Goal: Task Accomplishment & Management: Use online tool/utility

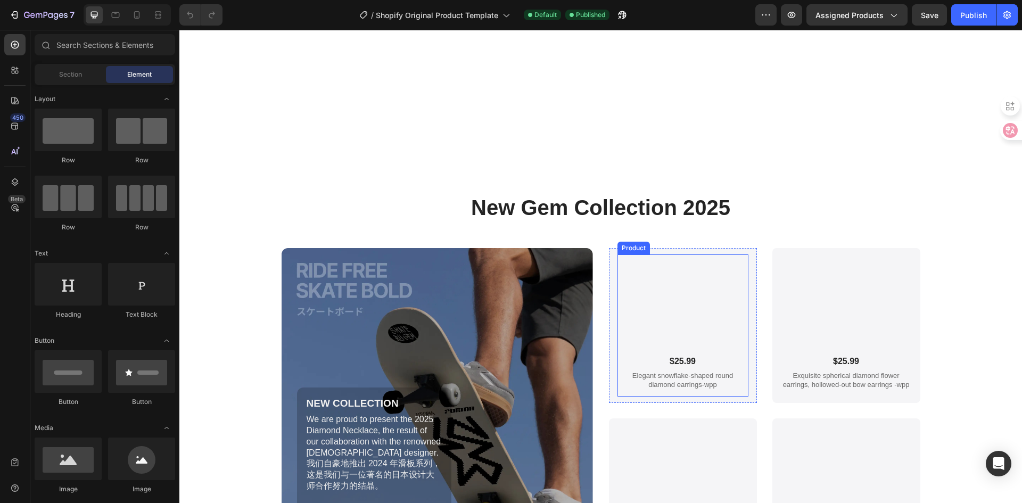
scroll to position [3246, 0]
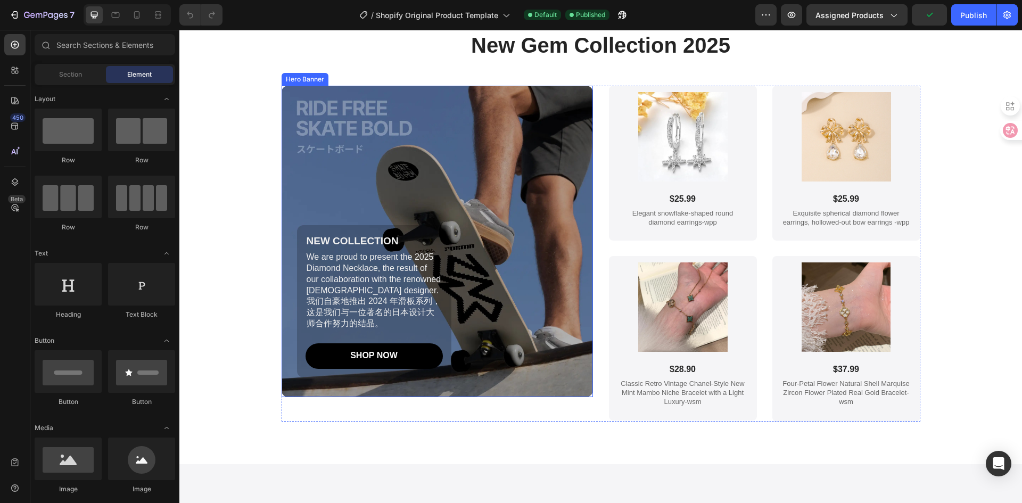
click at [429, 168] on div "Background Image" at bounding box center [436, 241] width 311 height 311
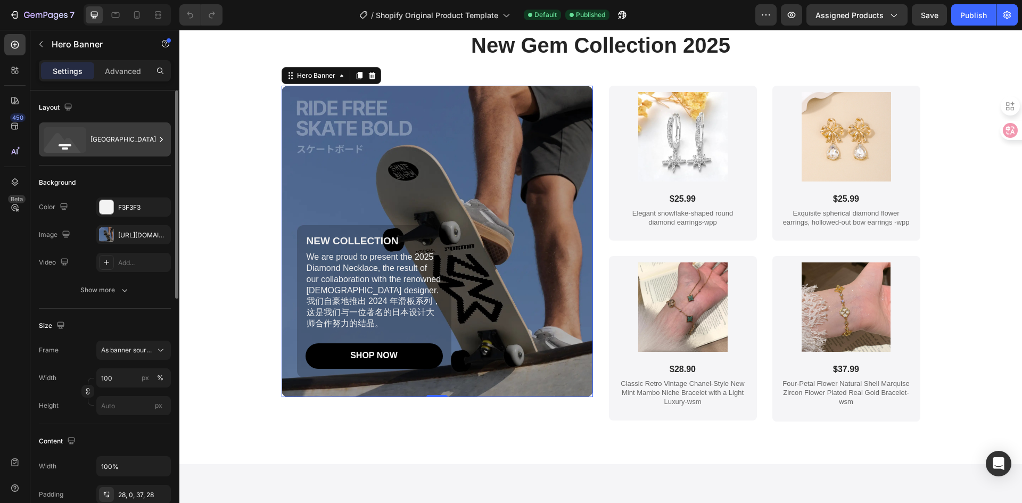
click at [161, 137] on icon at bounding box center [161, 139] width 11 height 11
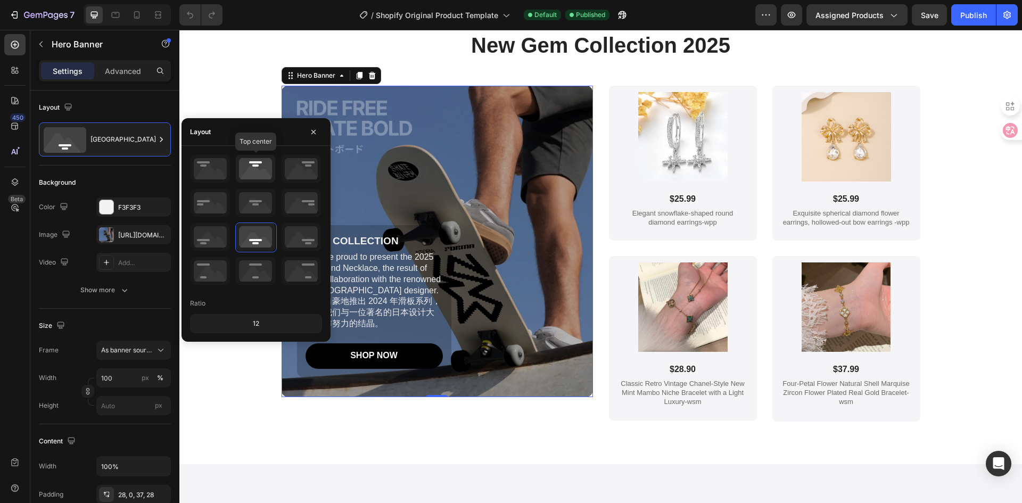
click at [244, 160] on icon at bounding box center [255, 169] width 39 height 28
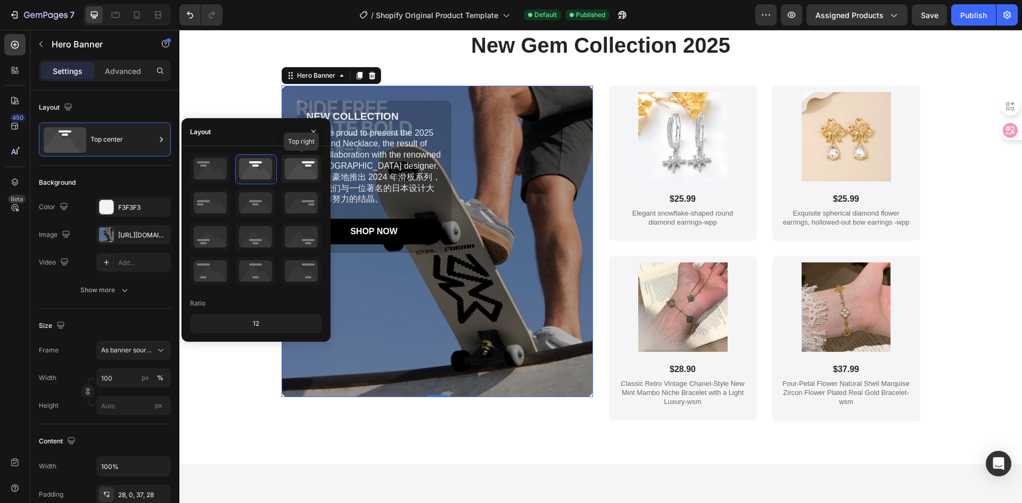
click at [306, 176] on icon at bounding box center [300, 169] width 39 height 28
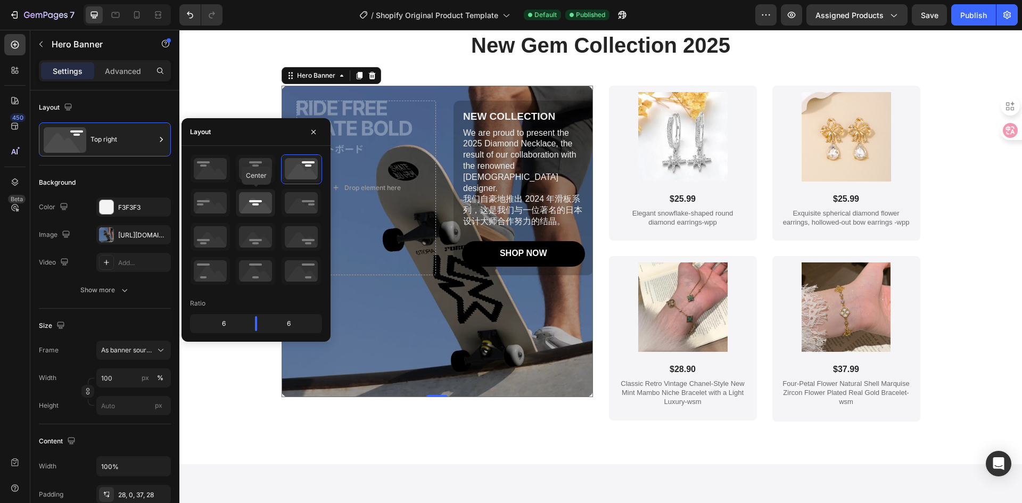
click at [269, 207] on icon at bounding box center [255, 203] width 39 height 28
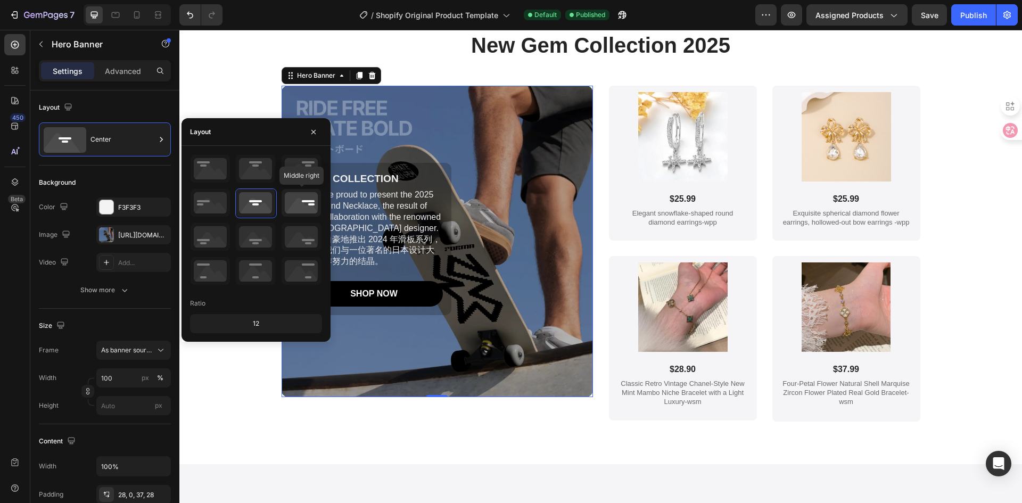
click at [303, 204] on icon at bounding box center [300, 203] width 39 height 28
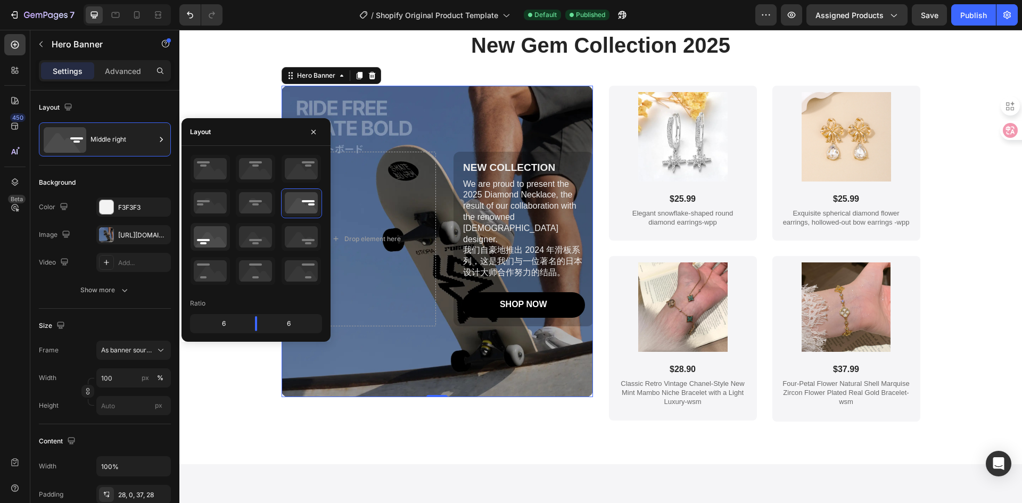
click at [228, 238] on icon at bounding box center [209, 237] width 39 height 28
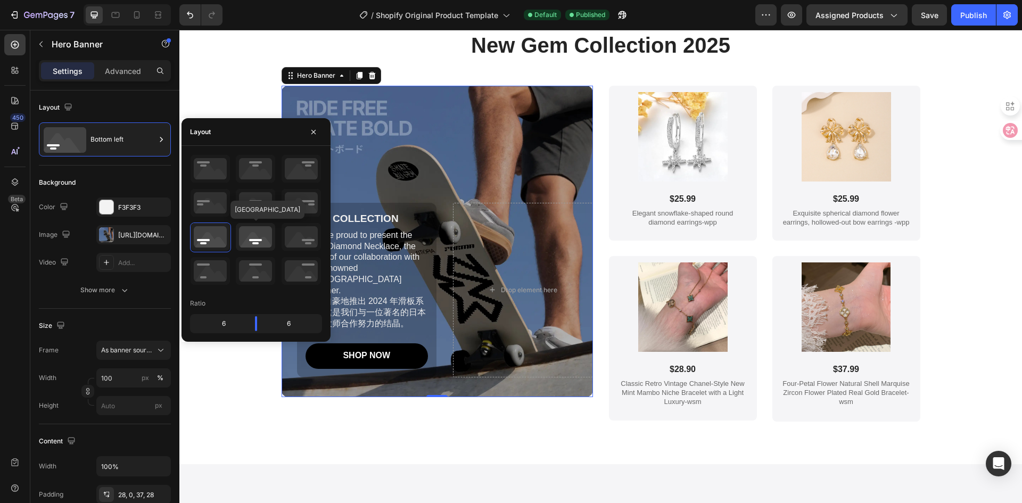
click at [251, 239] on icon at bounding box center [255, 237] width 39 height 28
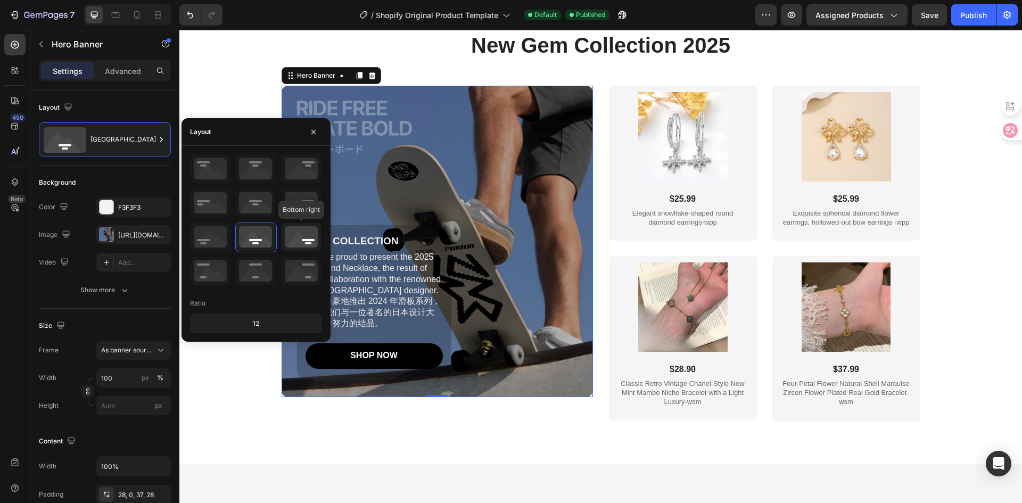
click at [299, 237] on icon at bounding box center [300, 237] width 39 height 28
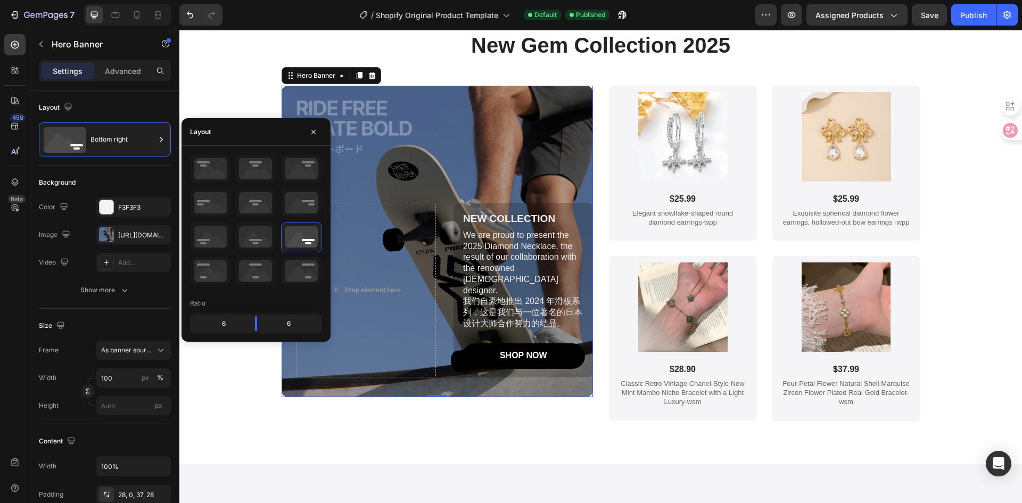
click at [277, 242] on div at bounding box center [256, 220] width 132 height 132
click at [268, 242] on icon at bounding box center [255, 237] width 39 height 28
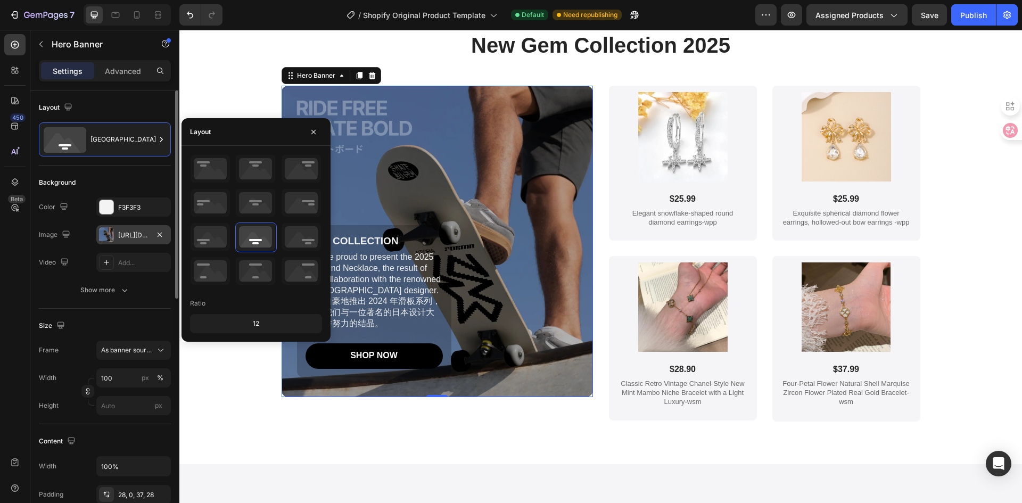
click at [108, 234] on div at bounding box center [106, 234] width 15 height 15
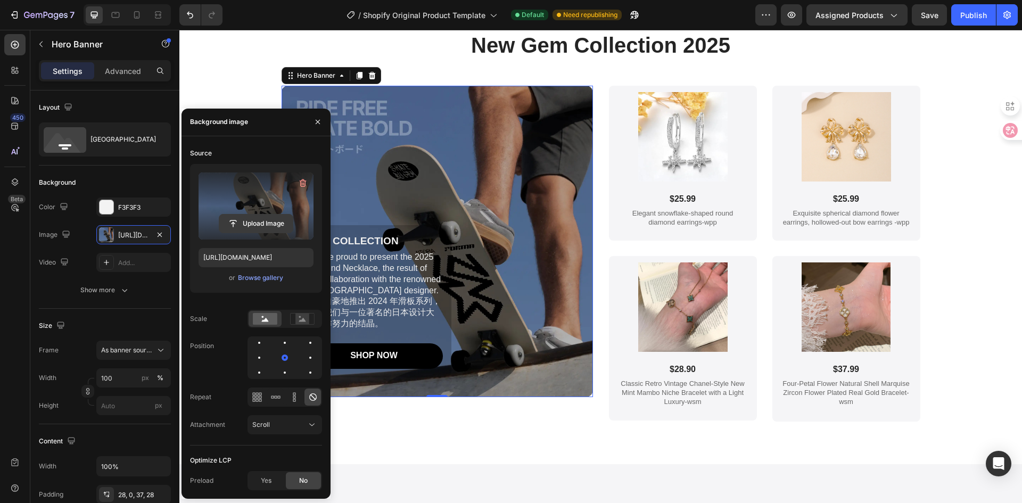
click at [282, 217] on input "file" at bounding box center [255, 223] width 73 height 18
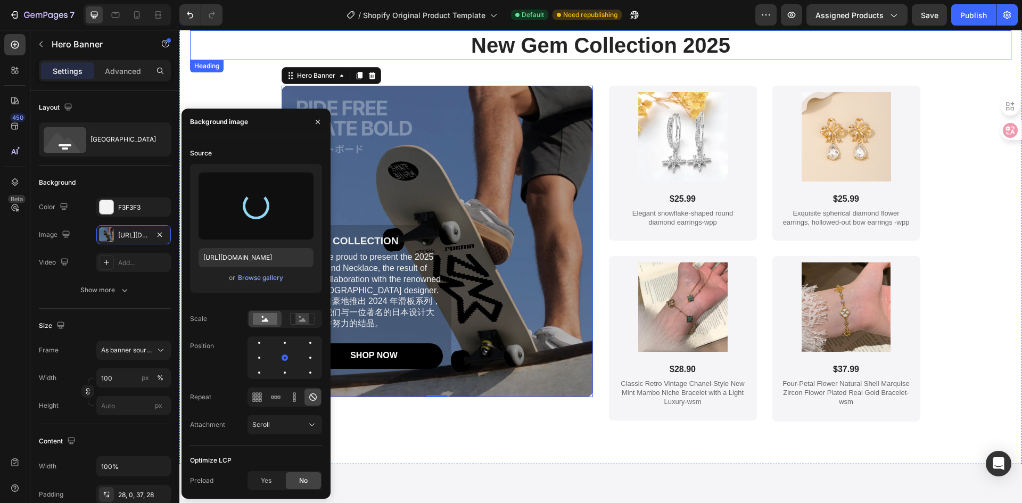
type input "https://cdn.shopify.com/s/files/1/0768/5698/3807/files/gempages_578984353552400…"
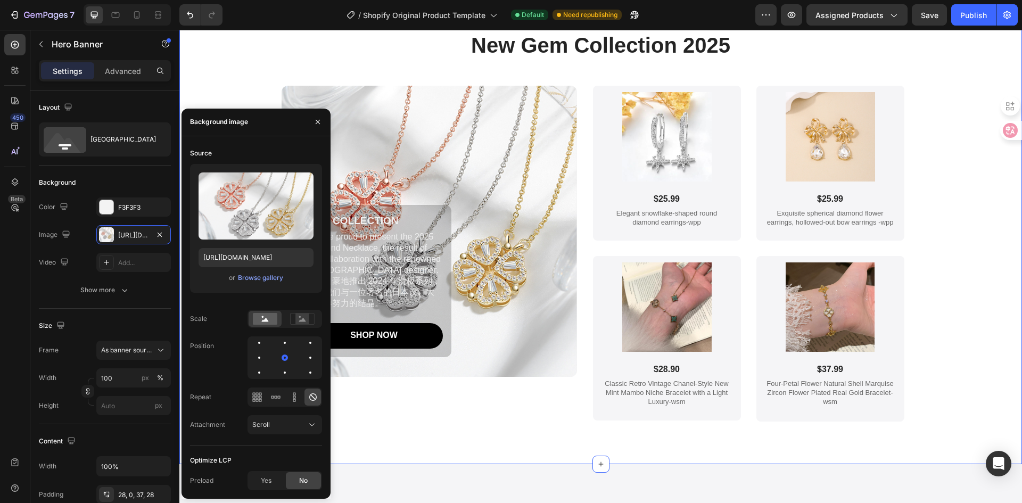
click at [469, 431] on div "New Gem Collection 2025 Heading NEW COLLECTION Text Block We are proud to prese…" at bounding box center [600, 247] width 821 height 434
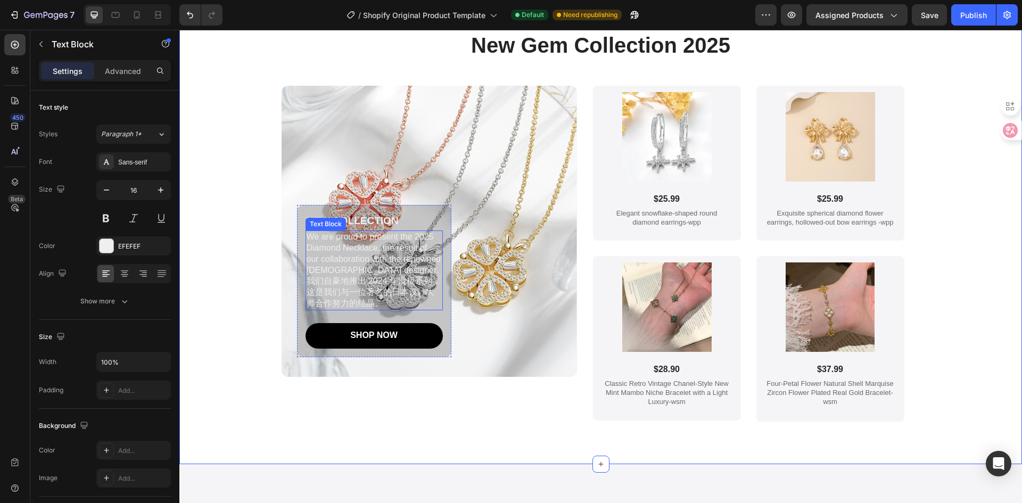
click at [367, 263] on p "We are proud to present the 2025 Diamond Necklace, the result of our collaborat…" at bounding box center [373, 270] width 135 height 78
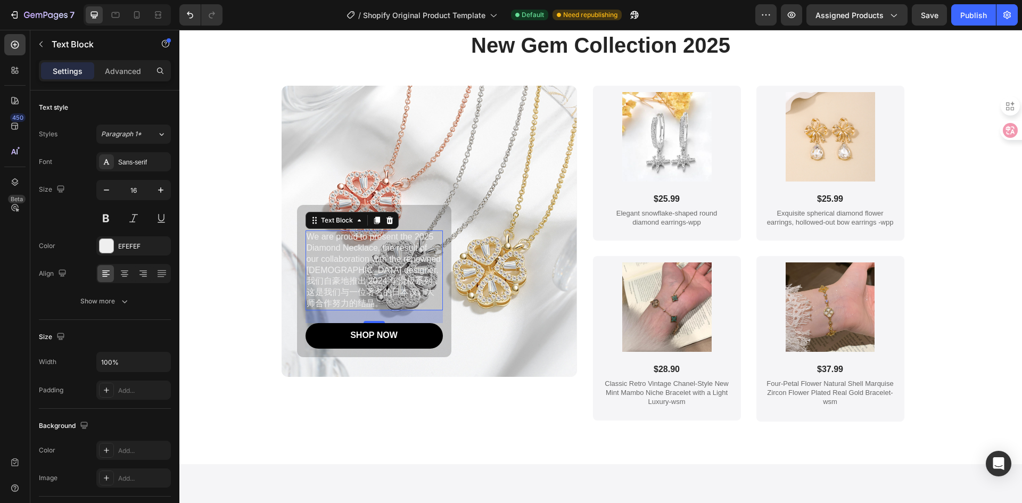
click at [351, 250] on p "We are proud to present the 2025 Diamond Necklace, the result of our collaborat…" at bounding box center [373, 270] width 135 height 78
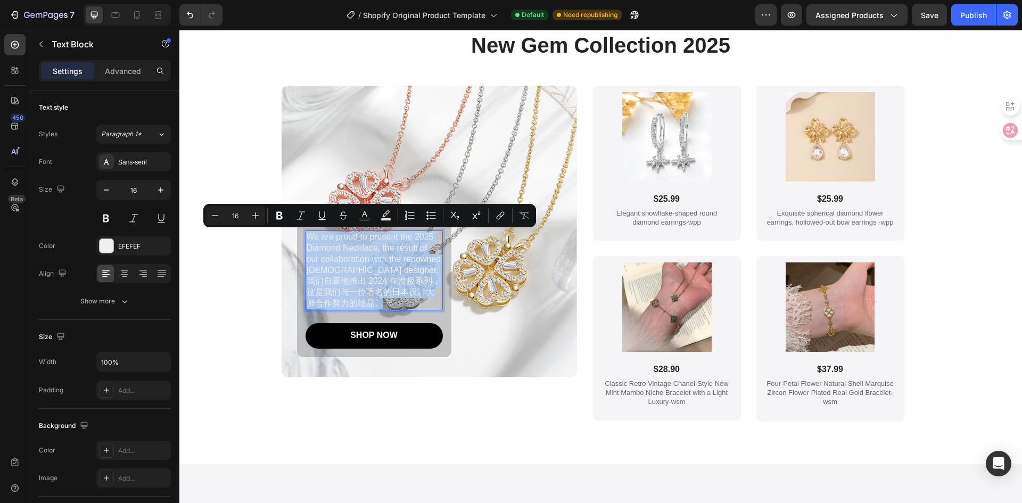
drag, startPoint x: 303, startPoint y: 234, endPoint x: 403, endPoint y: 306, distance: 122.7
click at [403, 306] on p "We are proud to present the 2025 Diamond Necklace, the result of our collaborat…" at bounding box center [373, 270] width 135 height 78
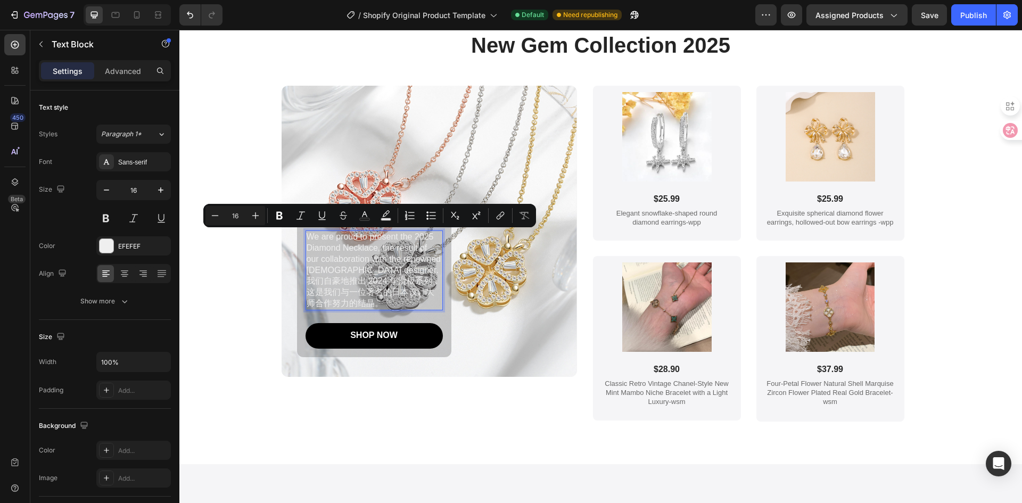
scroll to position [3268, 0]
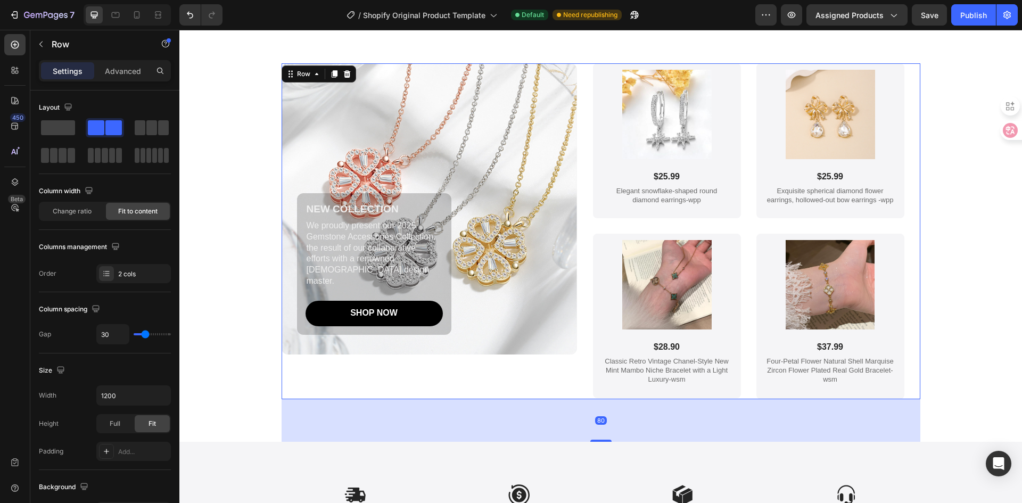
click at [418, 379] on div "NEW COLLECTION Text Block We proudly present our 2025 Gemstone Accessories Coll…" at bounding box center [428, 231] width 295 height 336
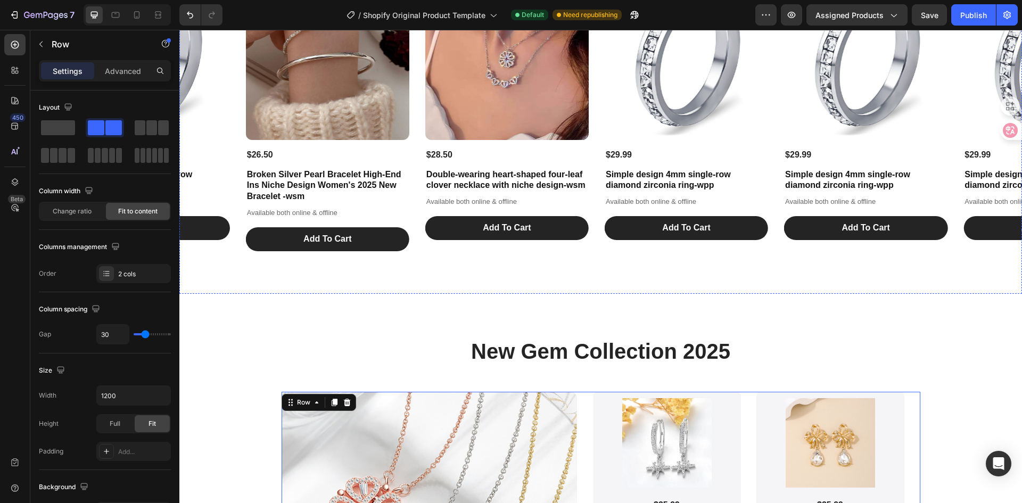
scroll to position [2804, 0]
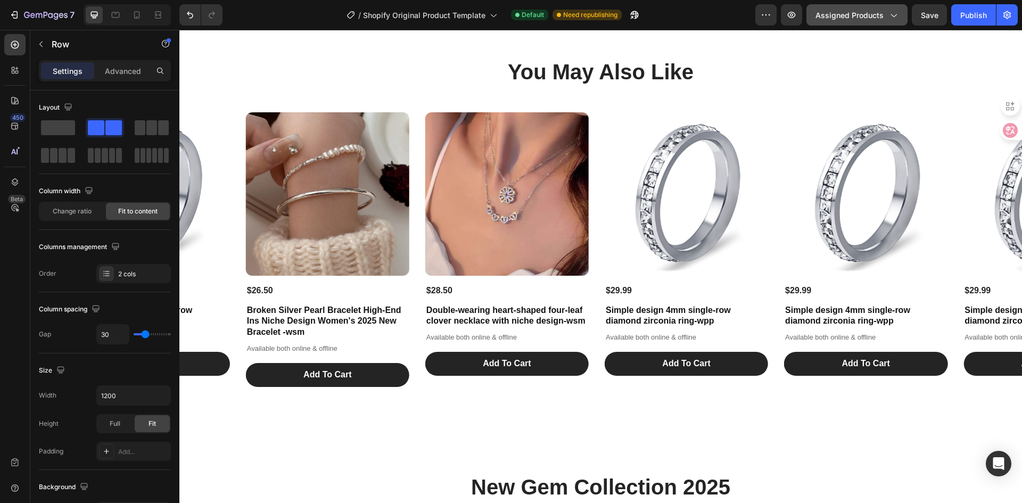
click at [887, 16] on icon "button" at bounding box center [892, 15] width 11 height 11
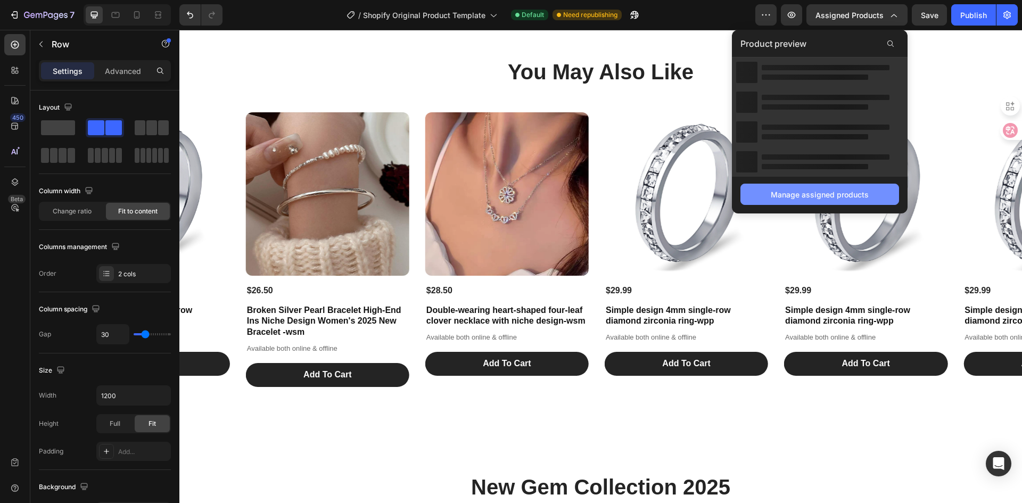
click at [835, 192] on div "Manage assigned products" at bounding box center [819, 194] width 98 height 11
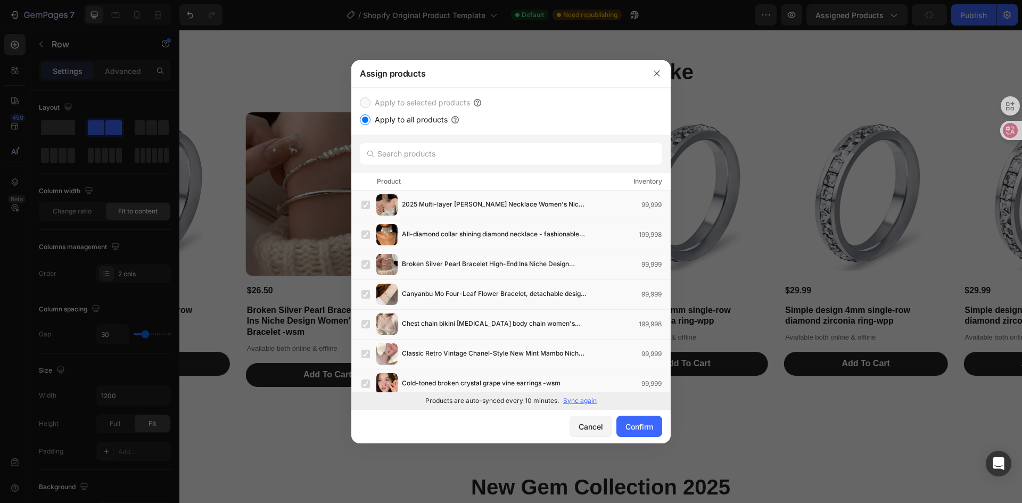
click at [585, 402] on p "Sync again" at bounding box center [580, 401] width 34 height 10
click at [640, 427] on div "Confirm" at bounding box center [639, 426] width 28 height 11
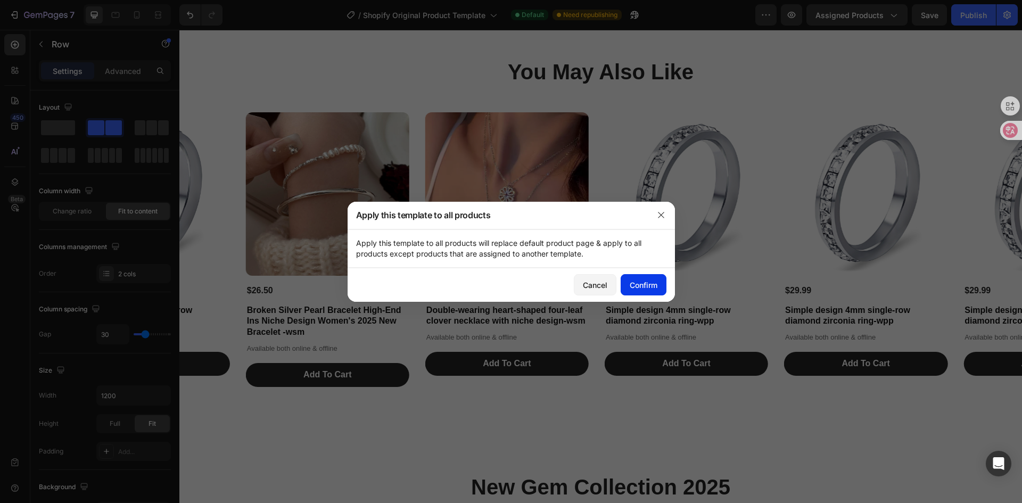
click at [624, 293] on button "Confirm" at bounding box center [643, 284] width 46 height 21
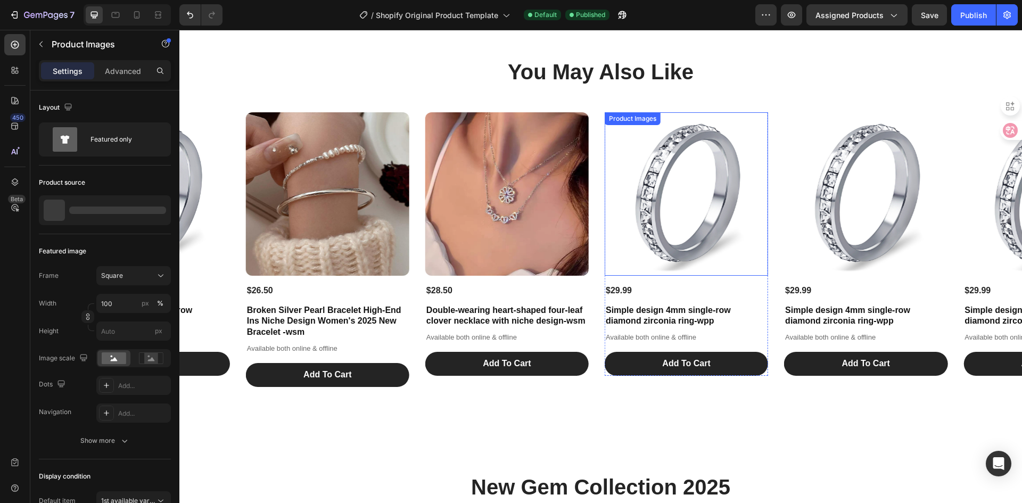
click at [684, 165] on img at bounding box center [685, 193] width 163 height 163
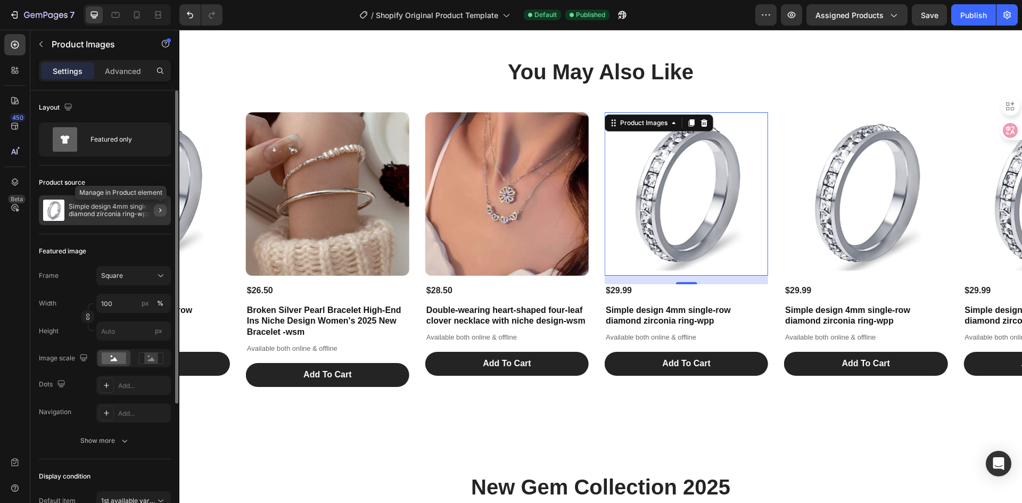
click at [158, 213] on icon "button" at bounding box center [160, 210] width 9 height 9
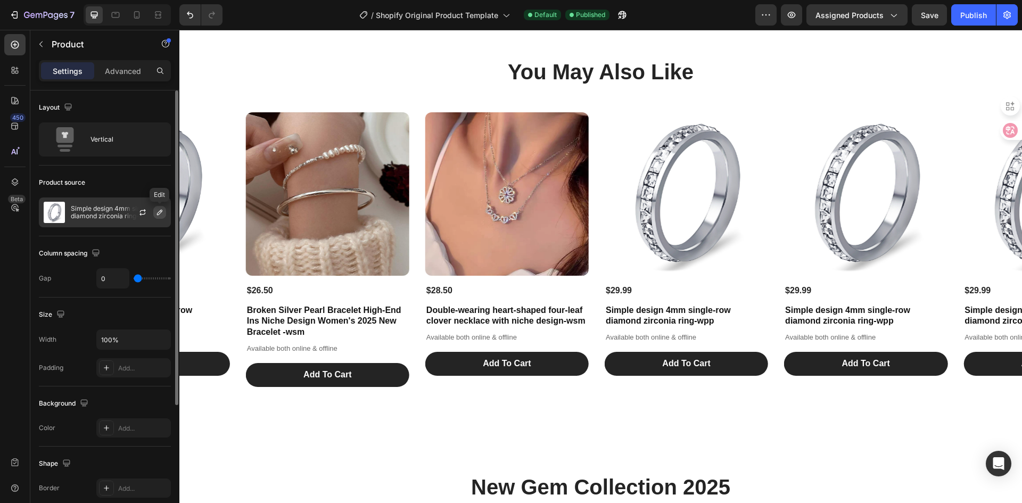
click at [156, 214] on icon "button" at bounding box center [159, 212] width 9 height 9
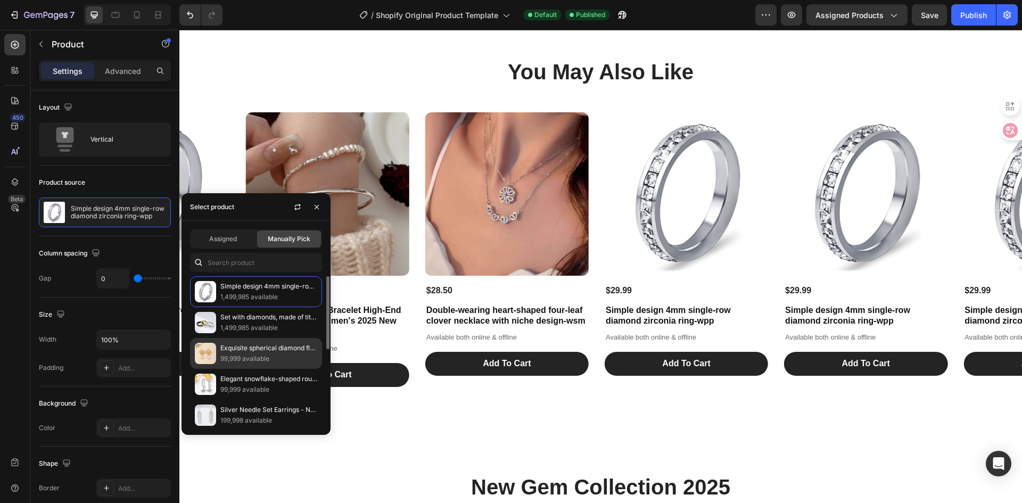
click at [207, 359] on img at bounding box center [205, 353] width 21 height 21
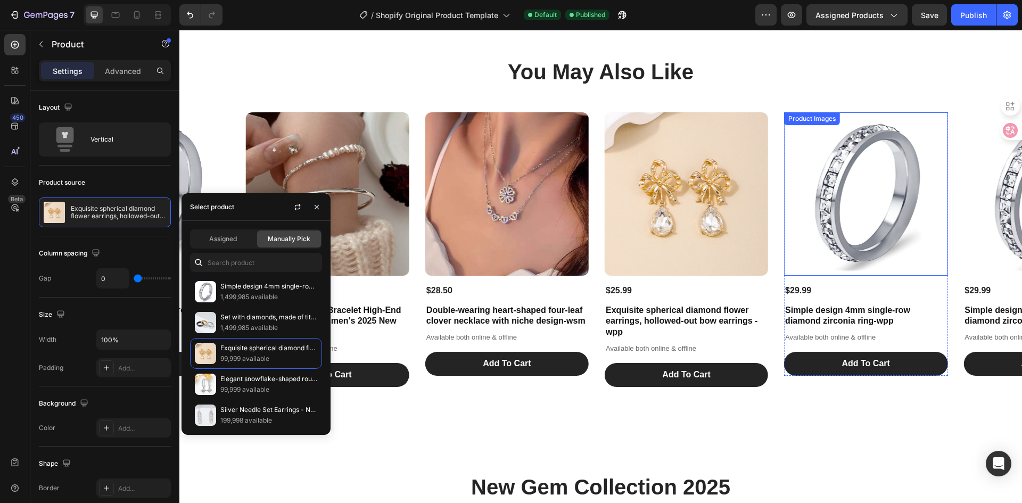
click at [868, 197] on img at bounding box center [865, 193] width 163 height 163
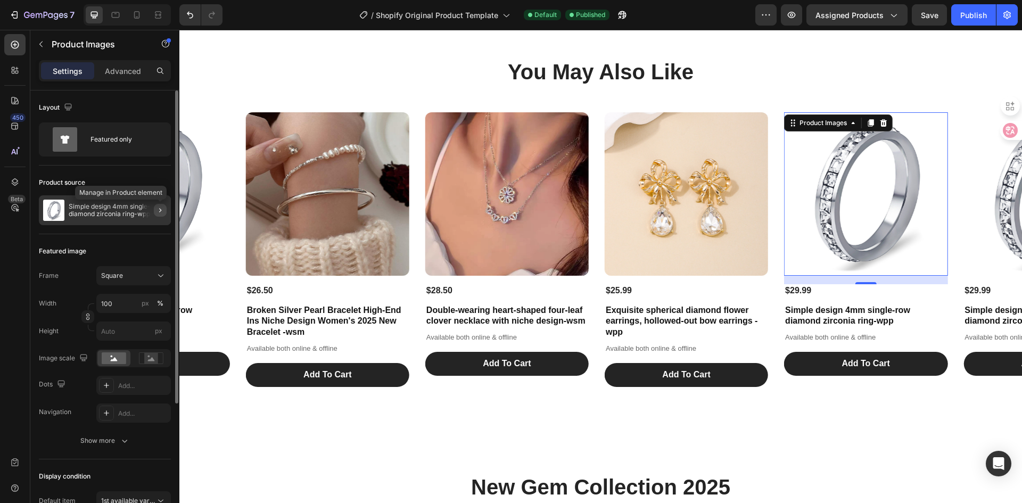
click at [162, 212] on icon "button" at bounding box center [160, 210] width 9 height 9
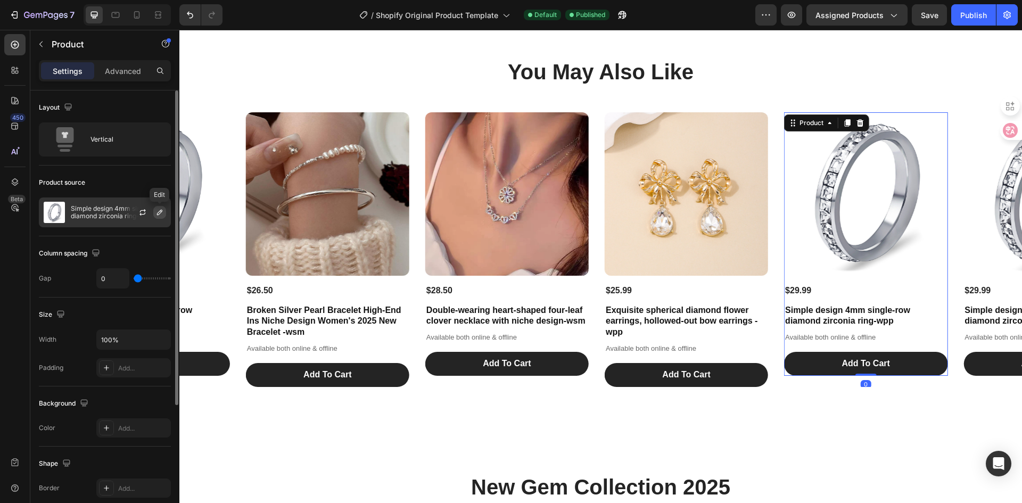
click at [160, 215] on icon "button" at bounding box center [159, 212] width 9 height 9
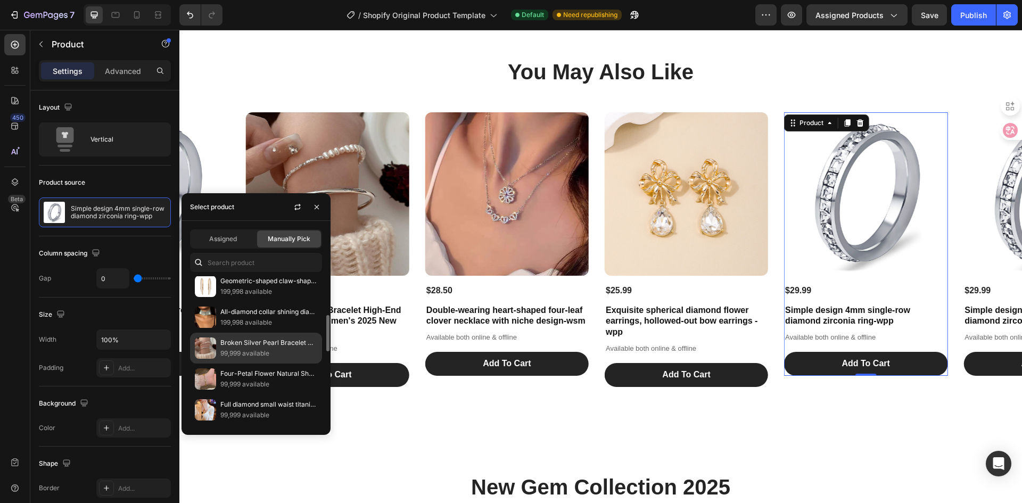
scroll to position [213, 0]
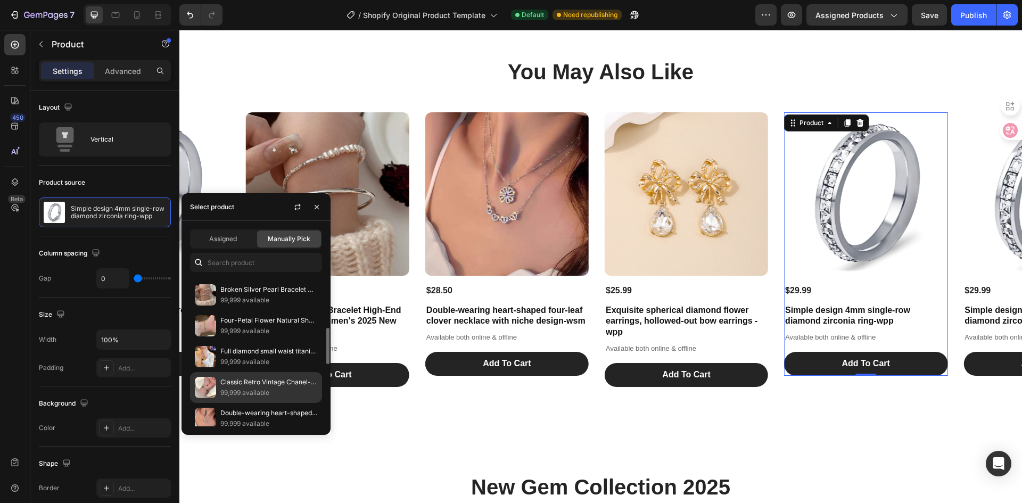
click at [208, 390] on img at bounding box center [205, 387] width 21 height 21
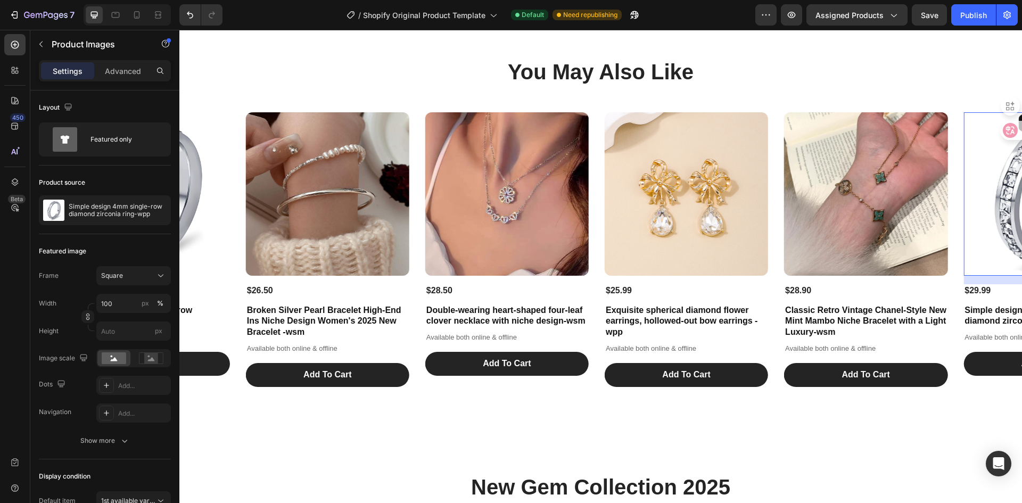
click at [159, 206] on icon "button" at bounding box center [160, 210] width 9 height 9
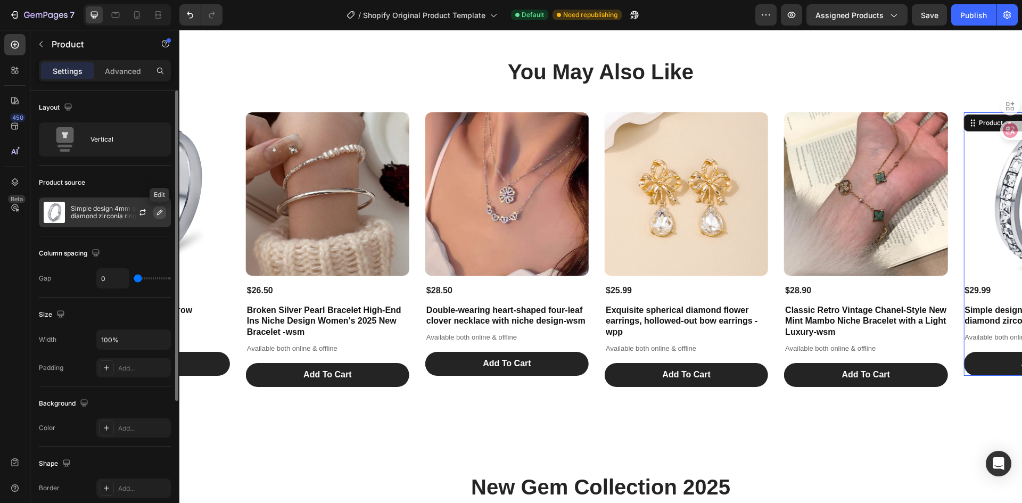
click at [160, 212] on icon "button" at bounding box center [159, 212] width 9 height 9
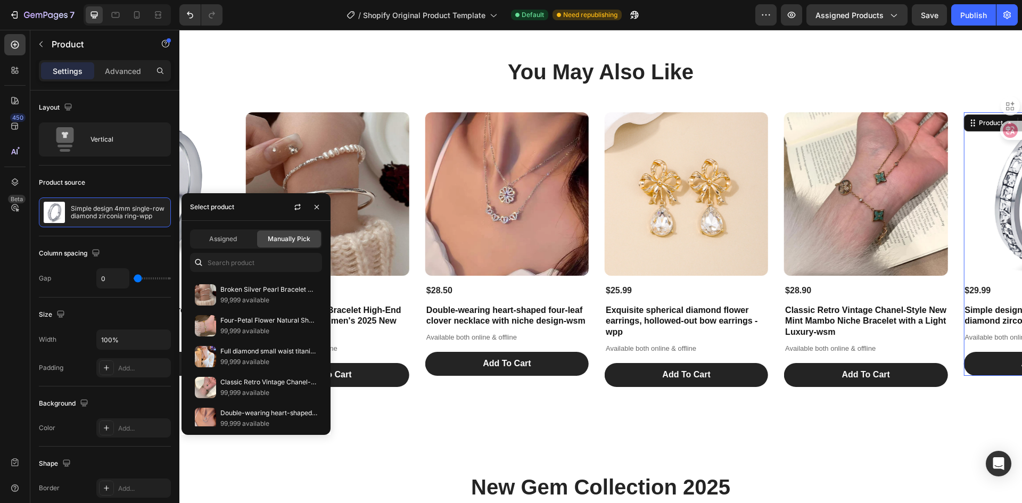
scroll to position [372, 0]
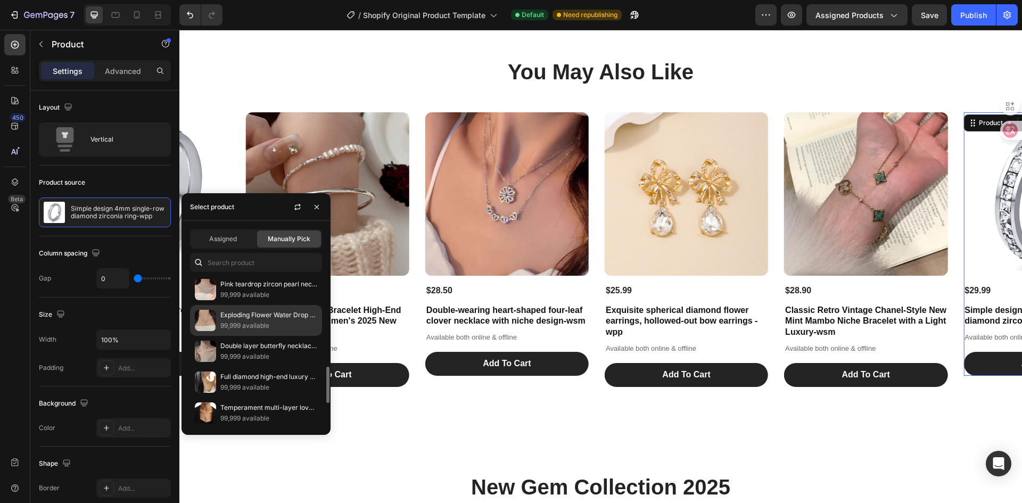
click at [212, 315] on img at bounding box center [205, 320] width 21 height 21
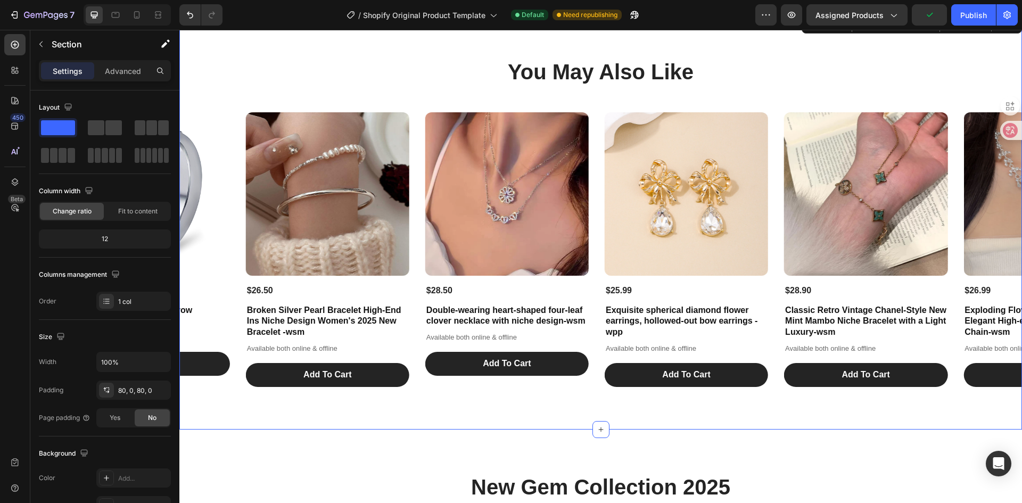
click at [848, 414] on div "You May Also Like Heading Product Images $26.50 Product Price Product Price Bro…" at bounding box center [600, 221] width 842 height 415
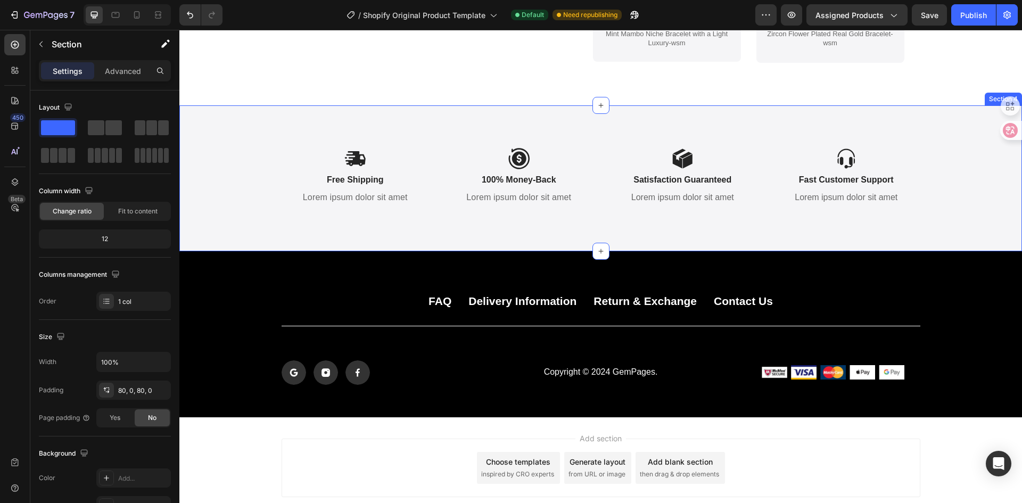
scroll to position [3655, 0]
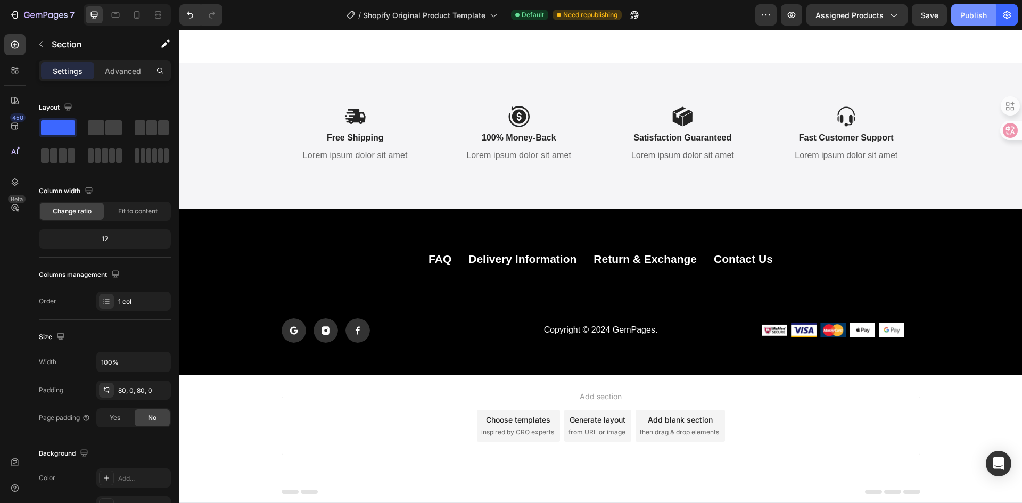
click at [973, 18] on div "Publish" at bounding box center [973, 15] width 27 height 11
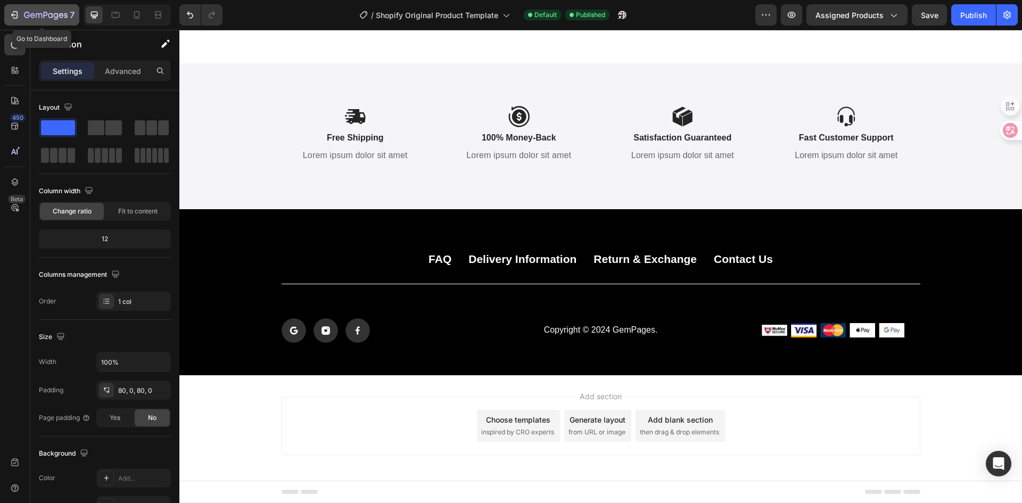
click at [41, 9] on div "7" at bounding box center [49, 15] width 51 height 13
